Goal: Transaction & Acquisition: Book appointment/travel/reservation

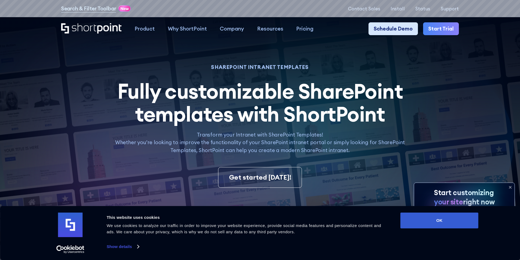
click at [404, 27] on link "Schedule Demo" at bounding box center [392, 28] width 49 height 13
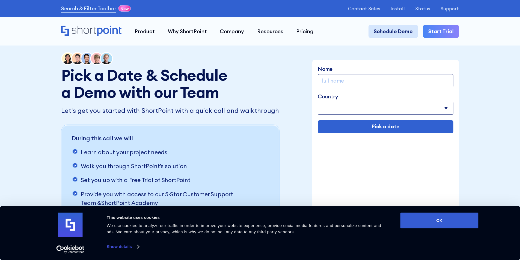
click at [417, 29] on link "Schedule Demo" at bounding box center [392, 31] width 49 height 13
